Goal: Find specific page/section: Find specific page/section

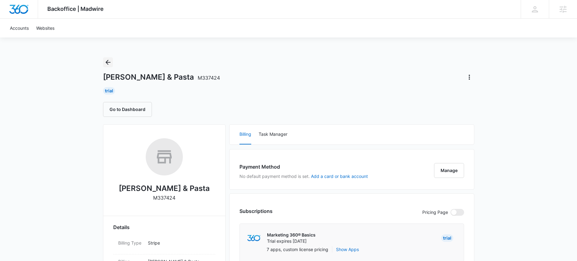
click at [108, 61] on icon "Back" at bounding box center [107, 62] width 7 height 7
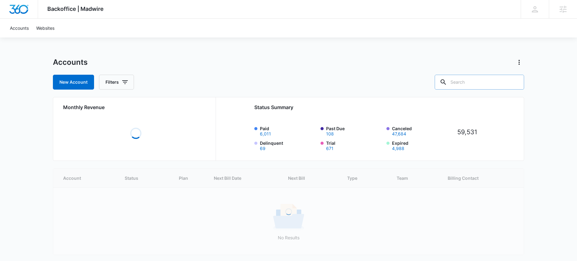
click at [487, 83] on input "text" at bounding box center [479, 82] width 89 height 15
type input "thai"
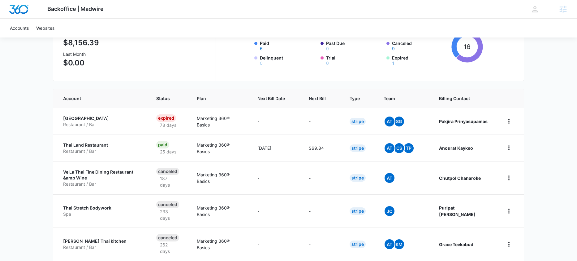
scroll to position [85, 0]
click at [314, 92] on th "Next Bill" at bounding box center [322, 98] width 41 height 19
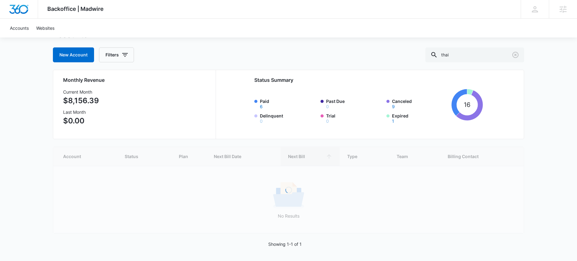
scroll to position [28, 0]
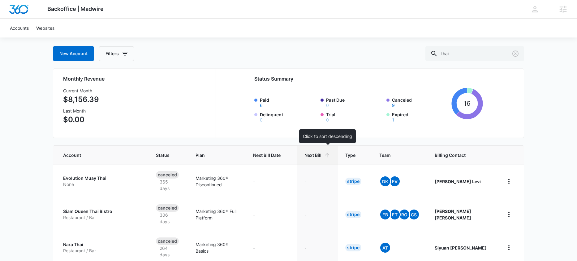
click at [315, 157] on th "Next Bill" at bounding box center [317, 155] width 41 height 19
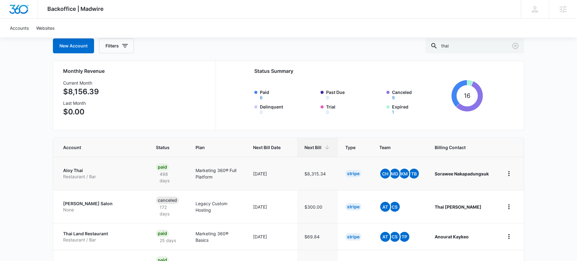
scroll to position [40, 0]
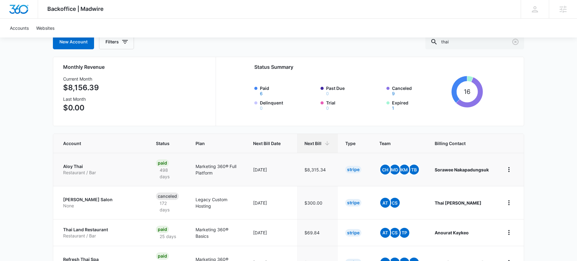
click at [97, 169] on p "Restaurant / Bar" at bounding box center [102, 172] width 78 height 6
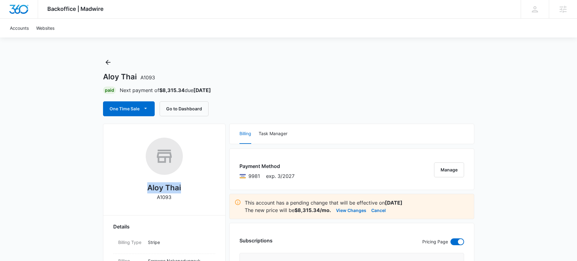
drag, startPoint x: 160, startPoint y: 187, endPoint x: 198, endPoint y: 192, distance: 37.8
click at [198, 192] on div "Aloy Thai A1093" at bounding box center [164, 170] width 102 height 67
click at [194, 103] on button "Go to Dashboard" at bounding box center [184, 108] width 49 height 15
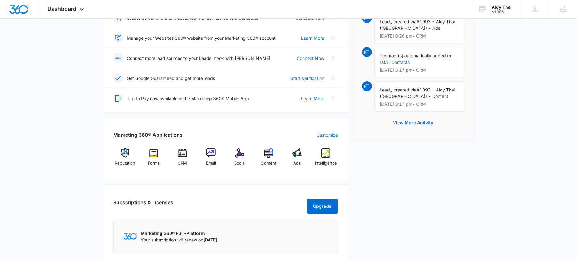
scroll to position [215, 0]
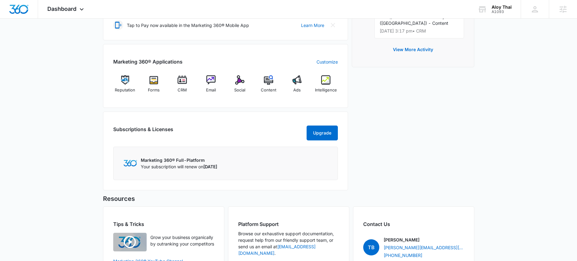
click at [339, 86] on div "Marketing 360® Applications Customize Reputation Forms CRM Email Social Content…" at bounding box center [225, 76] width 245 height 64
click at [330, 88] on span "Intelligence" at bounding box center [326, 90] width 22 height 6
